Goal: Check status

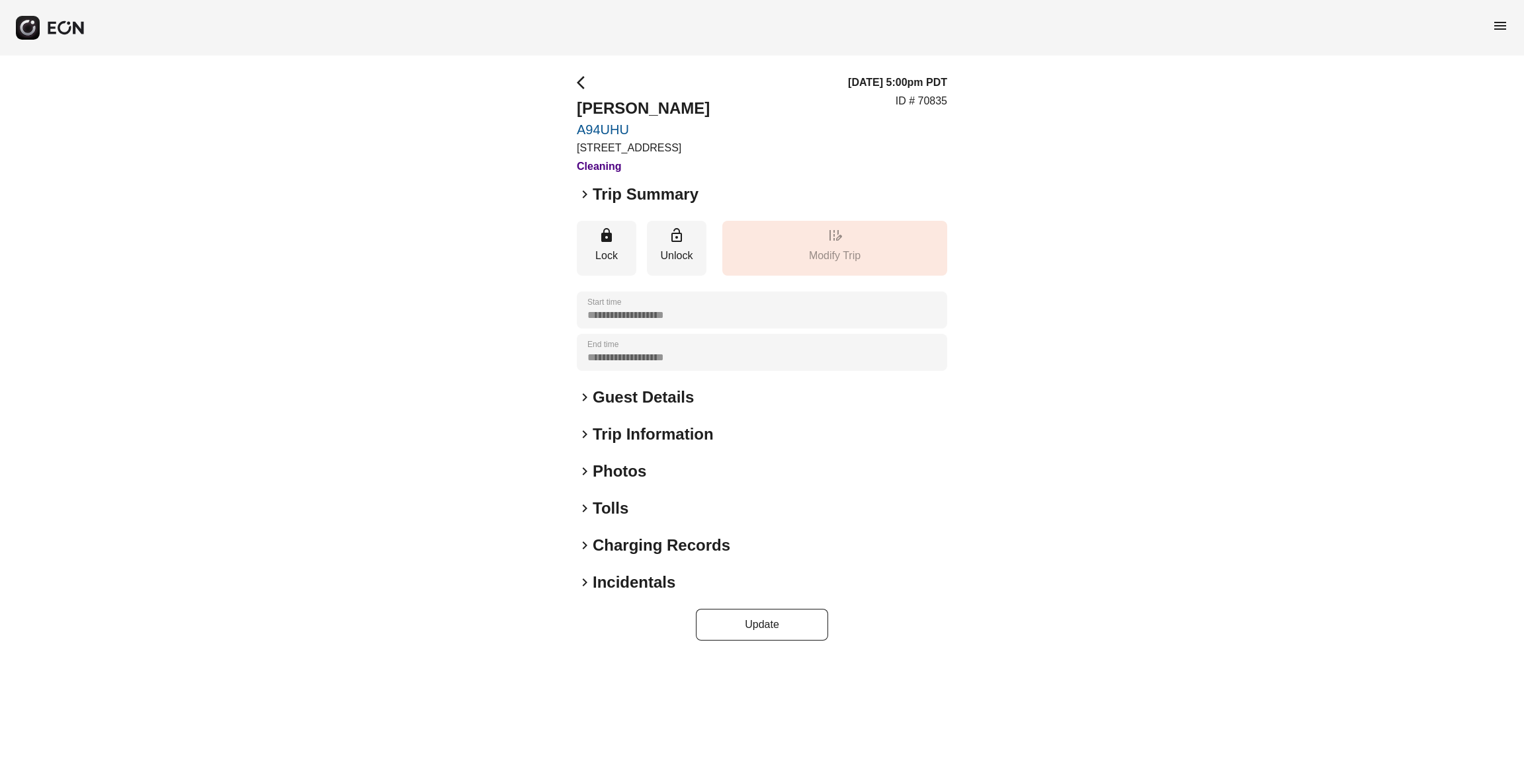
click at [634, 538] on h2 "Charging Records" at bounding box center [662, 546] width 137 height 21
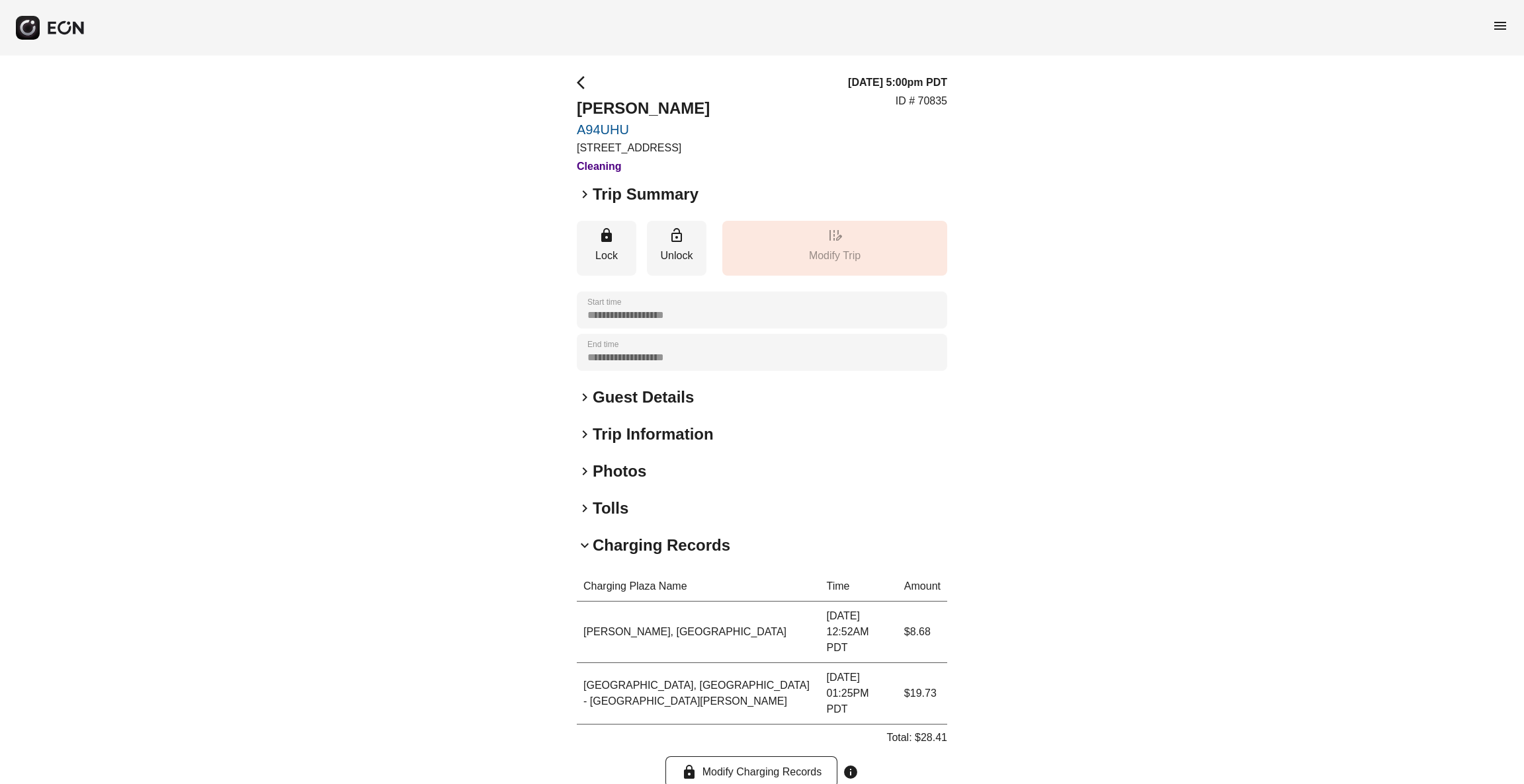
drag, startPoint x: 618, startPoint y: 509, endPoint x: 635, endPoint y: 482, distance: 31.9
click at [618, 509] on h2 "Tolls" at bounding box center [611, 508] width 36 height 21
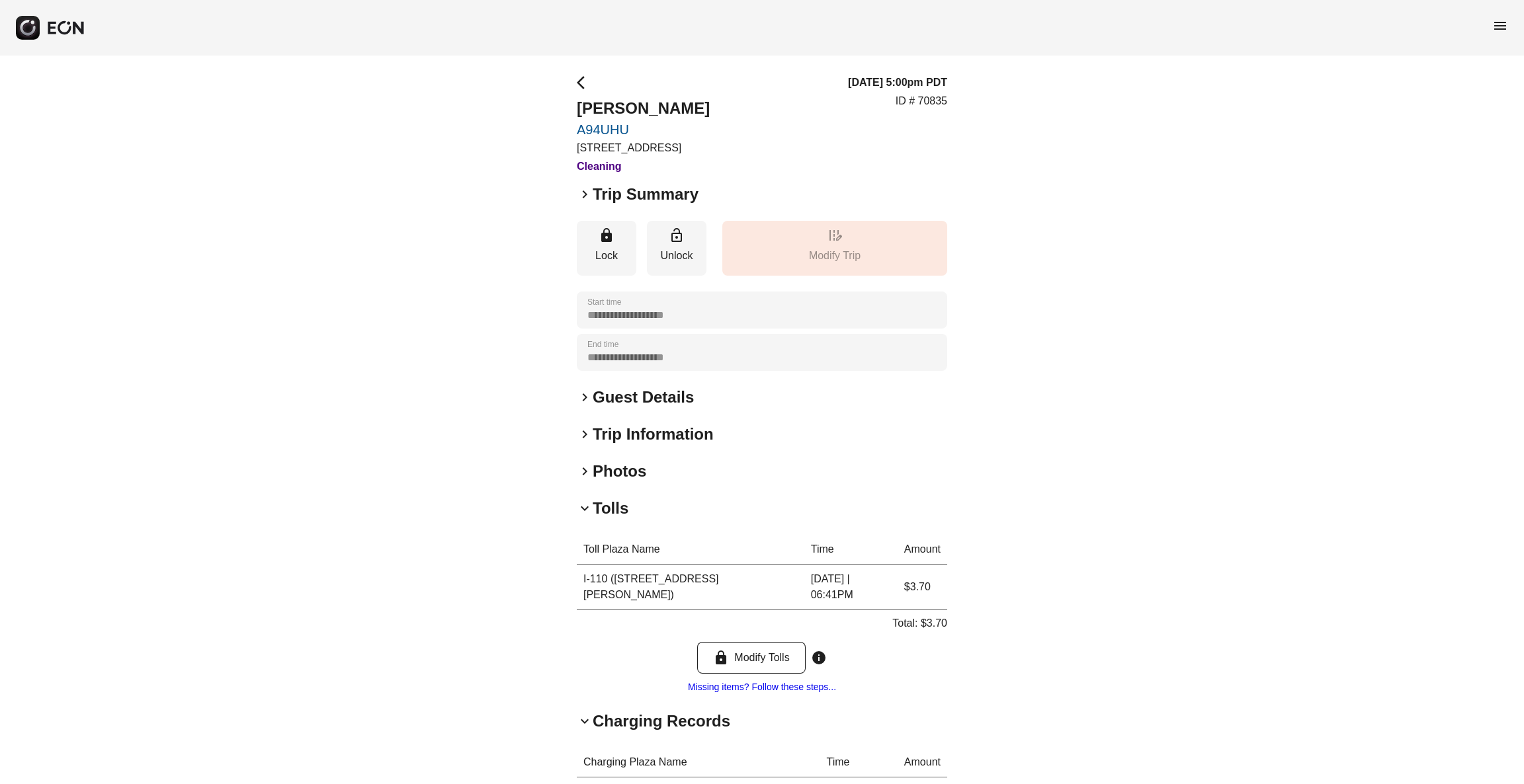
scroll to position [199, 0]
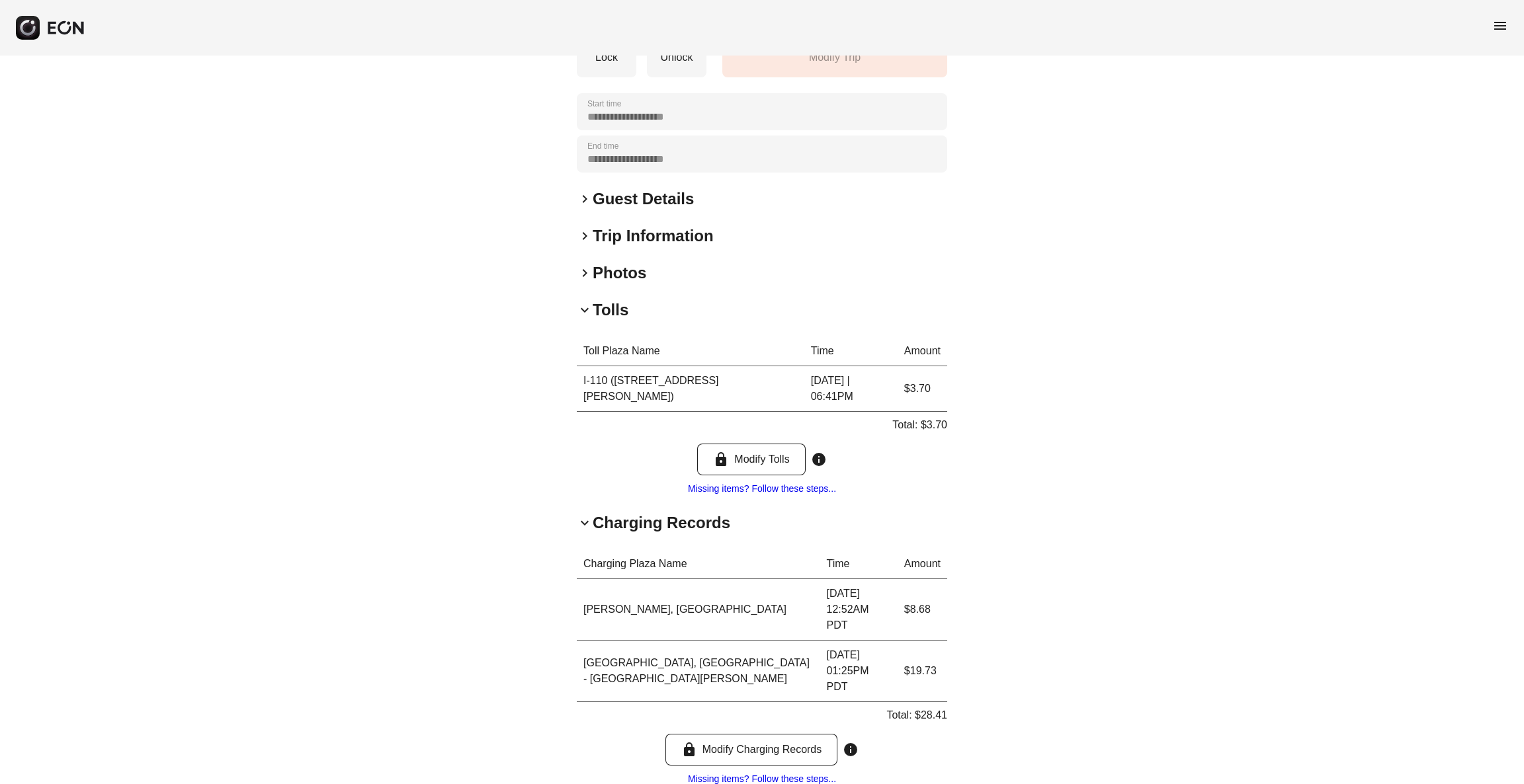
click at [945, 417] on p "Total: $3.70" at bounding box center [920, 424] width 55 height 16
click at [935, 417] on p "Total: $3.70" at bounding box center [920, 424] width 55 height 16
copy p "3.70"
